Goal: Information Seeking & Learning: Understand process/instructions

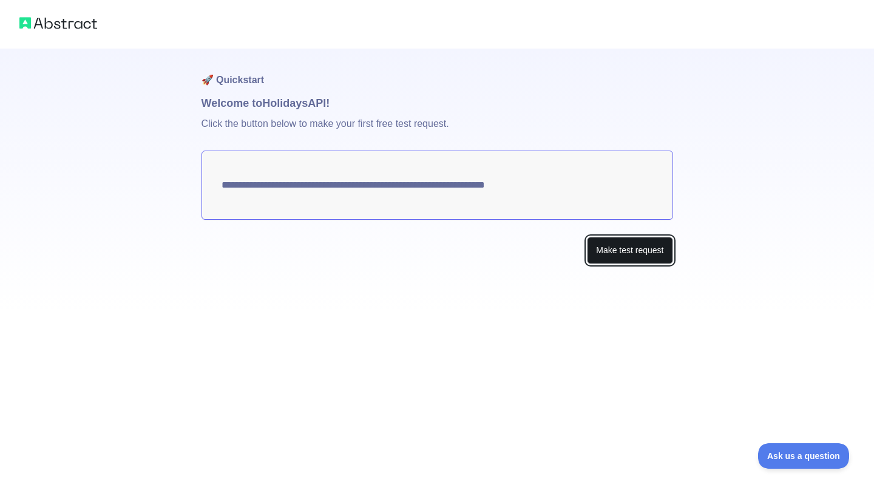
click at [631, 256] on button "Make test request" at bounding box center [630, 250] width 86 height 27
click at [70, 31] on img at bounding box center [58, 23] width 78 height 17
click at [19, 22] on img at bounding box center [58, 23] width 78 height 17
click at [628, 243] on button "Make test request" at bounding box center [630, 250] width 86 height 27
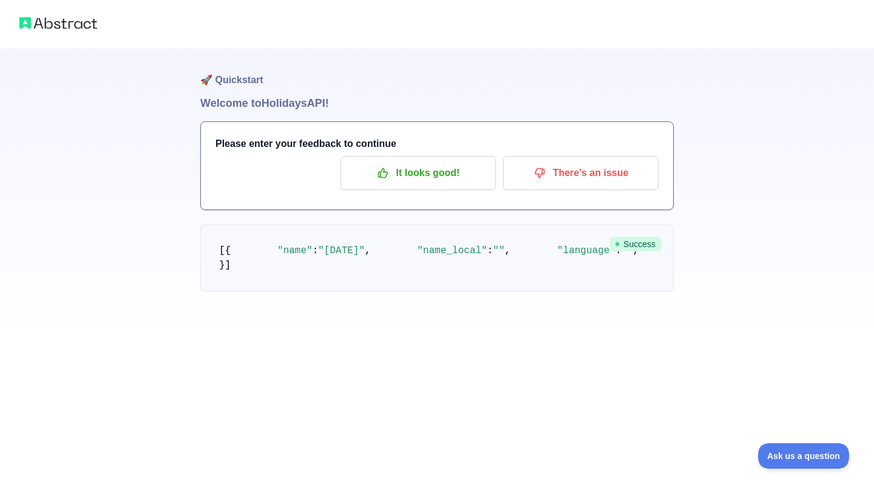
click at [825, 340] on div "🚀 Quickstart Welcome to Holidays API! Please enter your feedback to continue It…" at bounding box center [437, 170] width 874 height 340
click at [805, 456] on span "Ask us a question" at bounding box center [797, 454] width 91 height 8
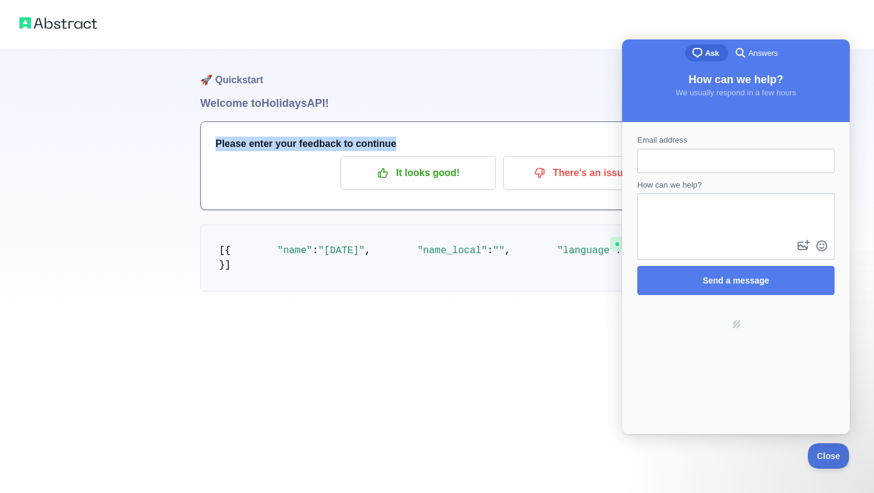
click at [469, 137] on h3 "Please enter your feedback to continue" at bounding box center [436, 144] width 443 height 15
